Goal: Find specific page/section: Find specific page/section

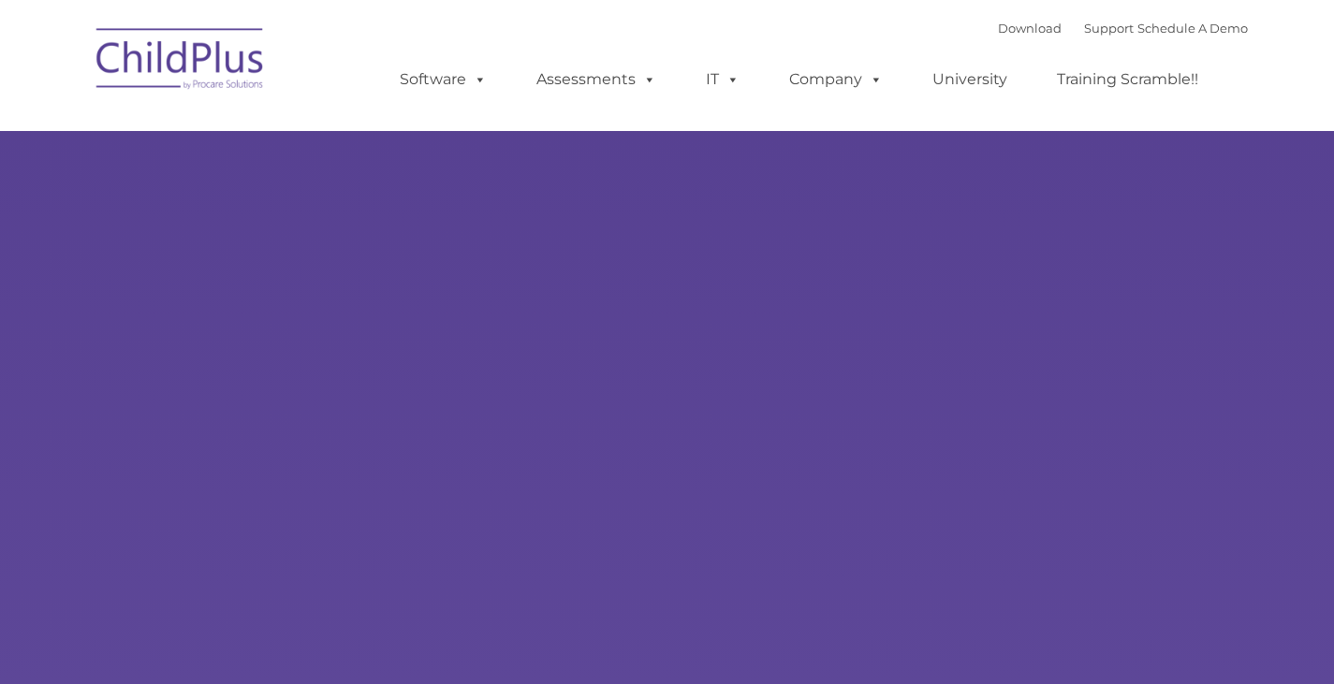
type input ""
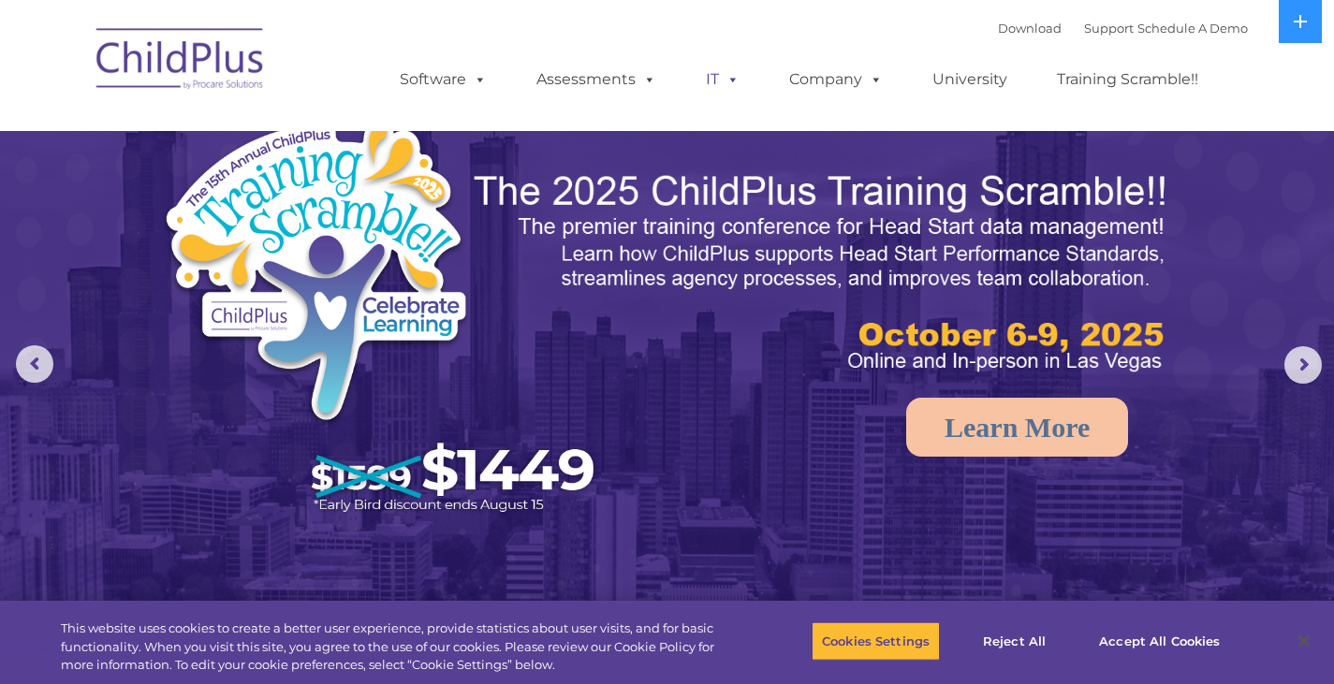
click at [719, 85] on span at bounding box center [729, 79] width 21 height 18
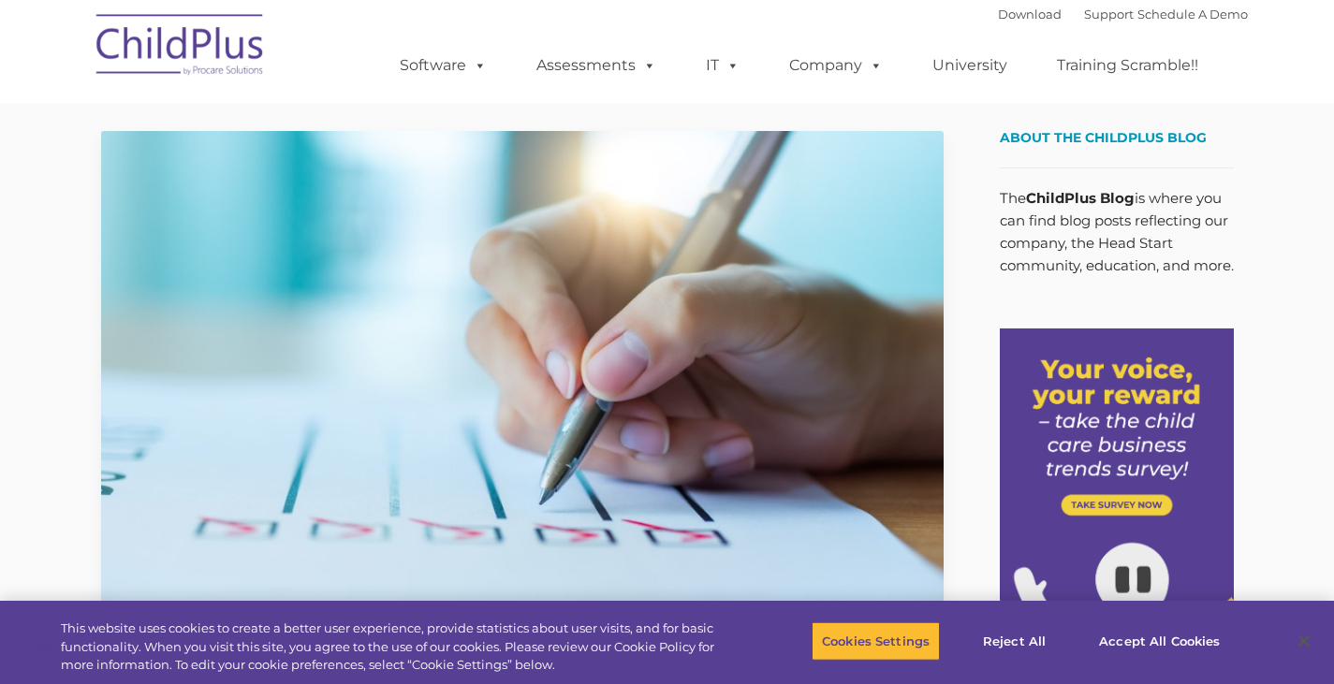
type input ""
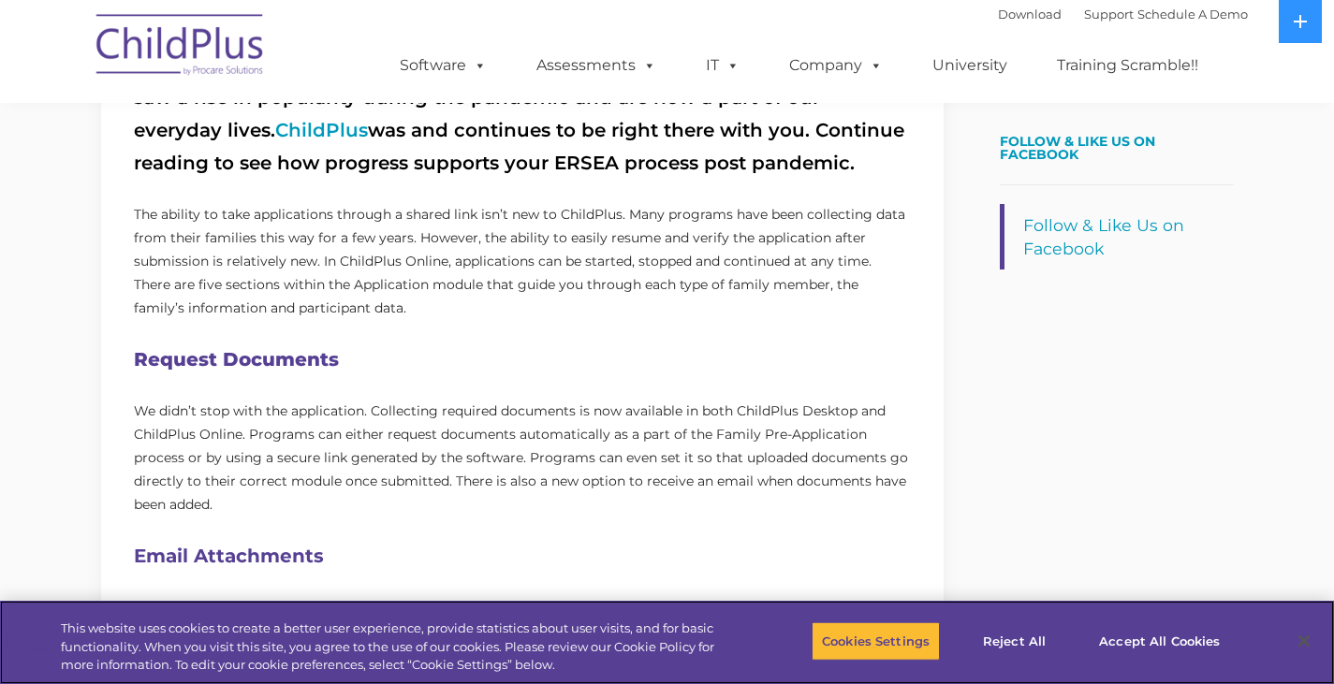
scroll to position [728, 0]
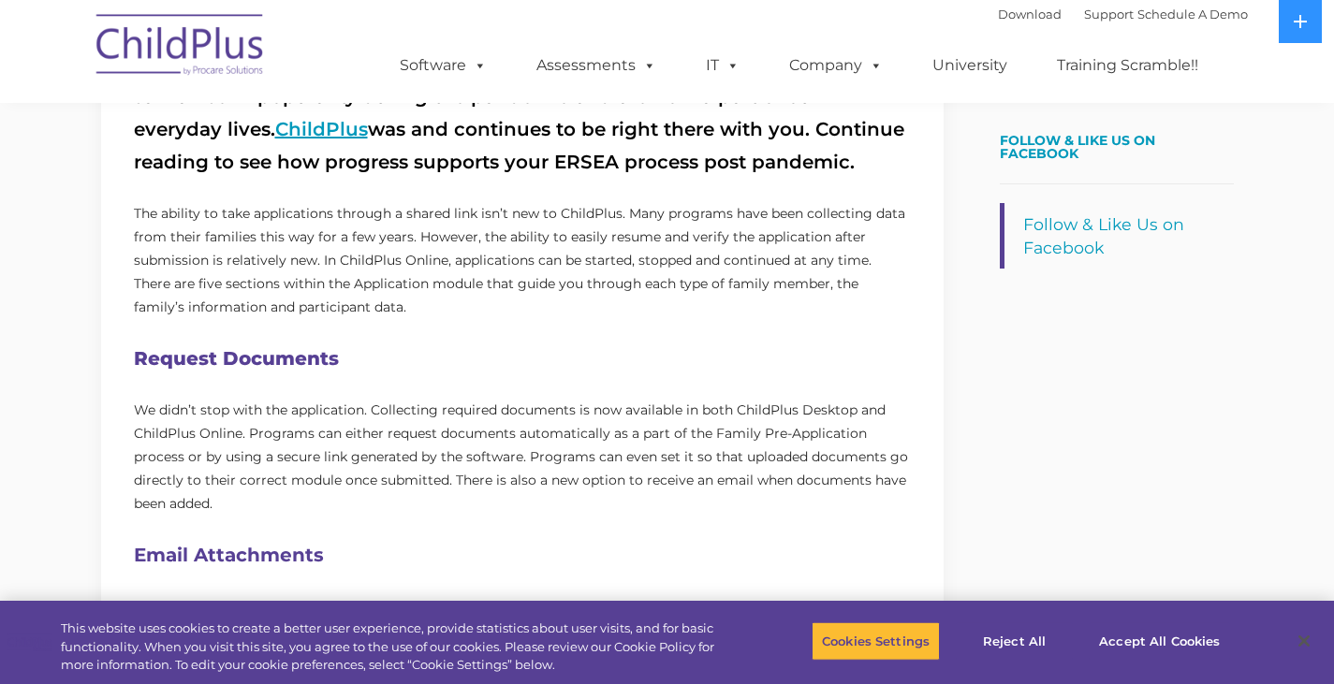
click at [275, 124] on link "ChildPlus" at bounding box center [321, 129] width 93 height 22
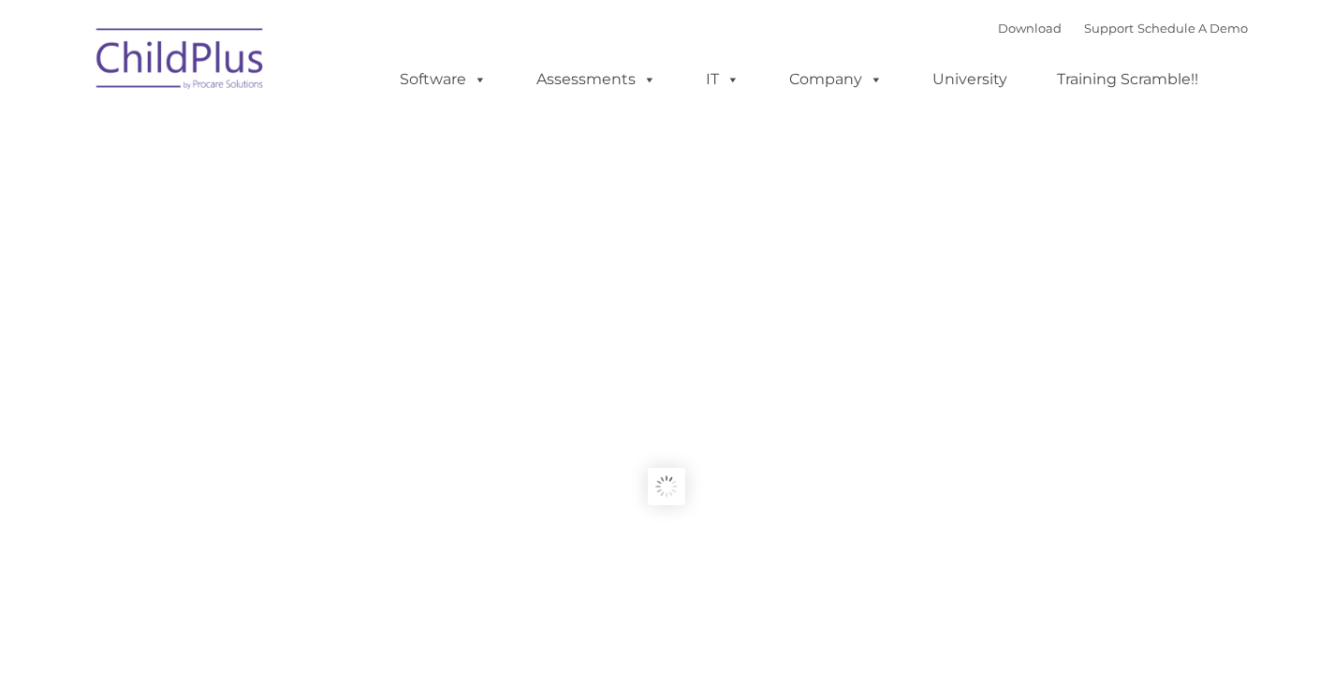
type input ""
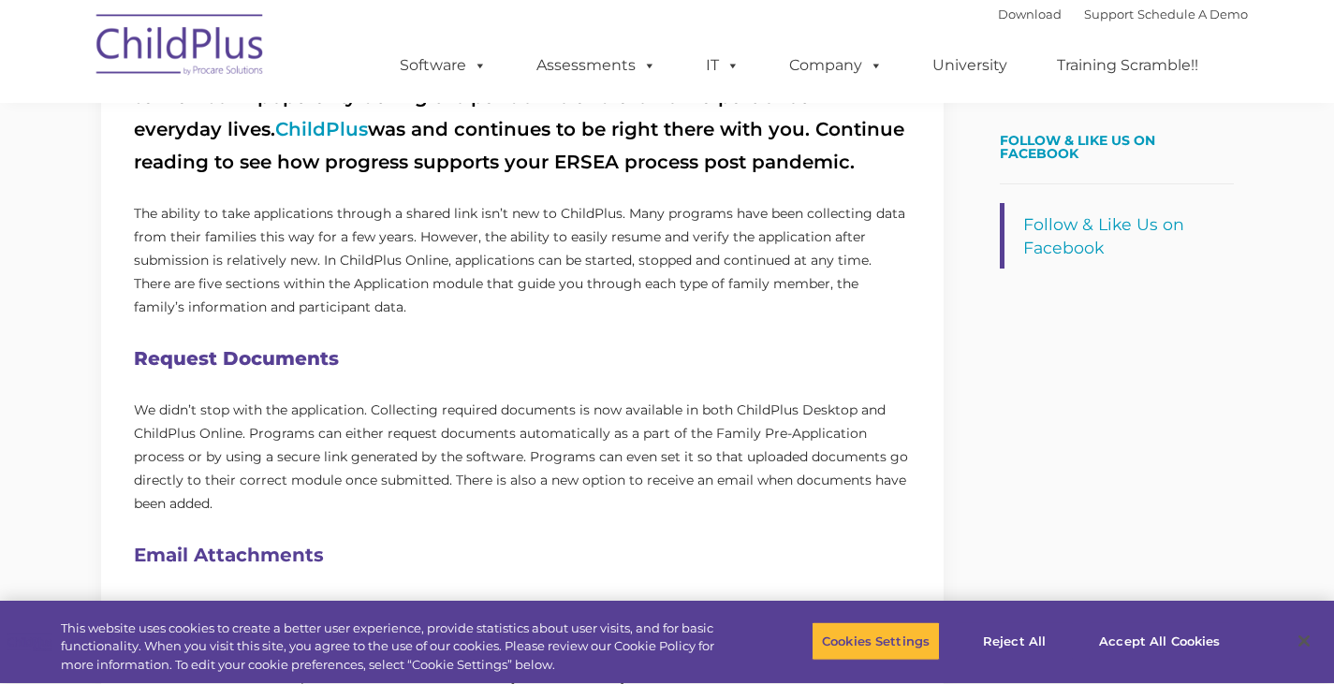
type input ""
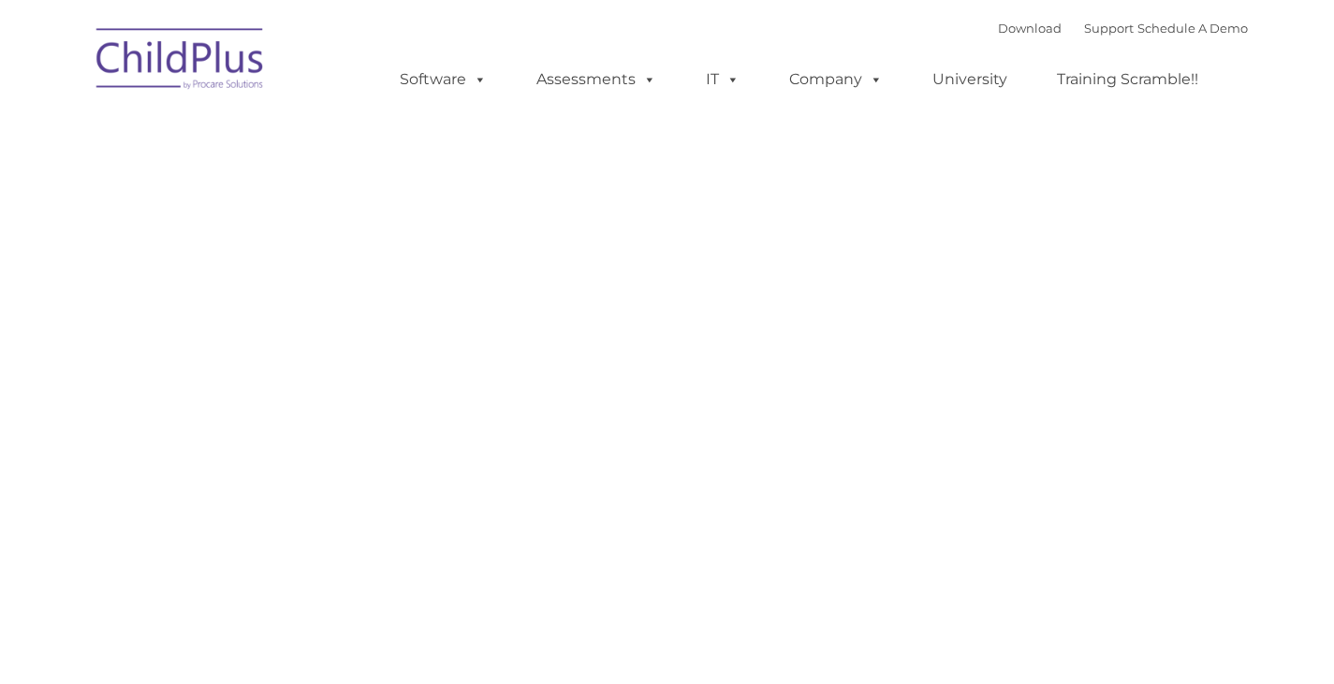
type input ""
